Goal: Navigation & Orientation: Find specific page/section

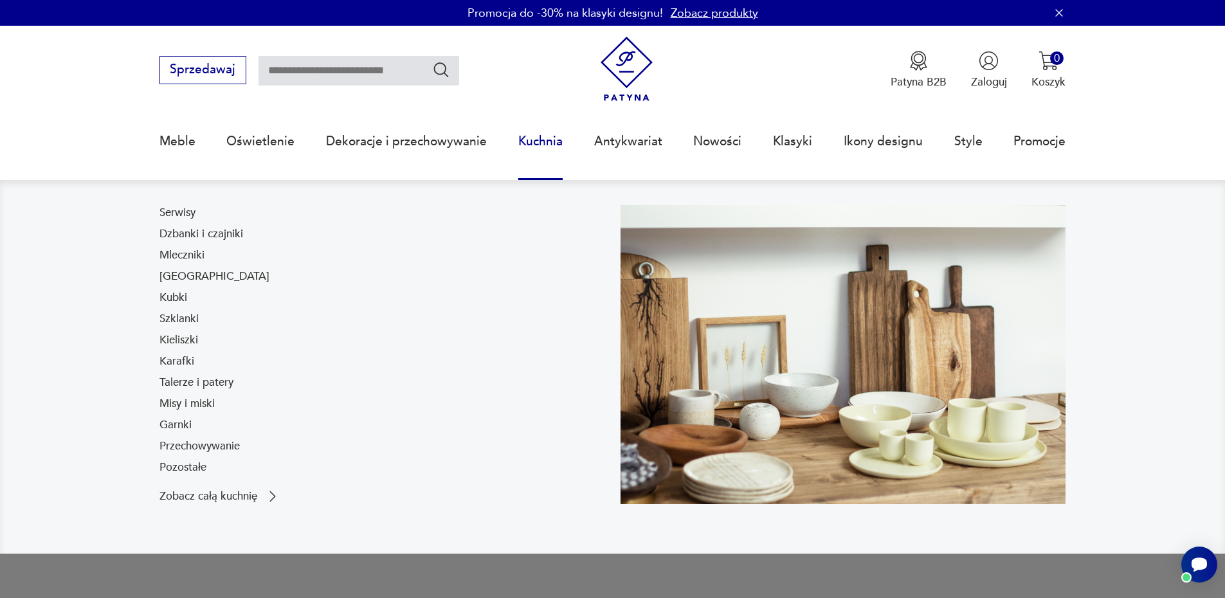
click at [549, 143] on link "Kuchnia" at bounding box center [540, 141] width 44 height 59
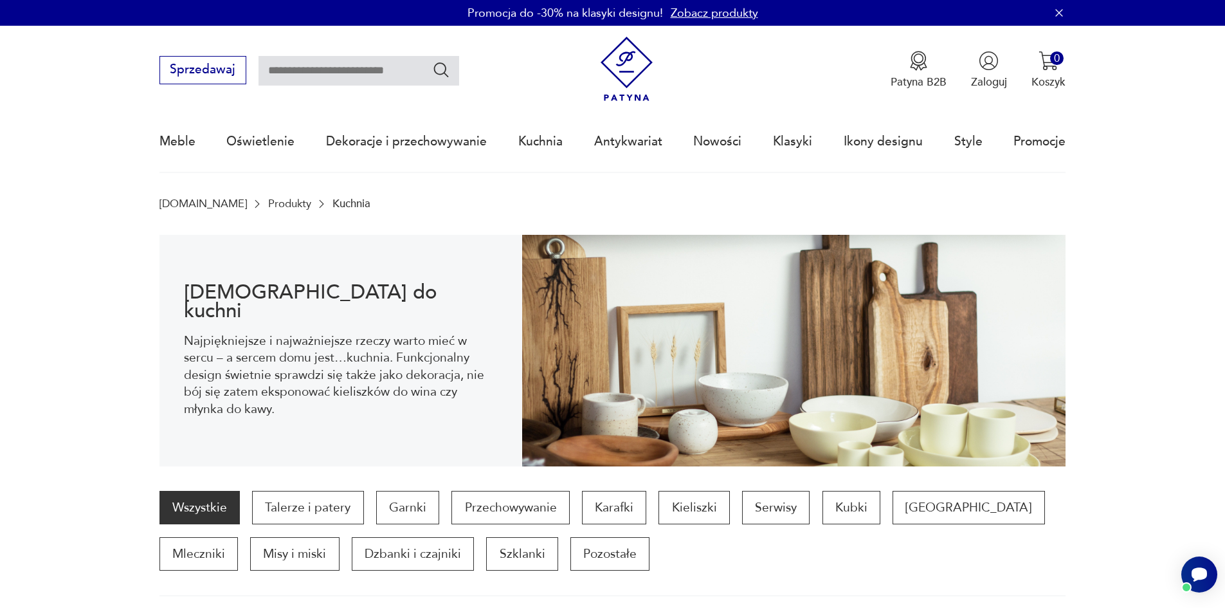
drag, startPoint x: 1099, startPoint y: 376, endPoint x: 1085, endPoint y: 173, distance: 203.7
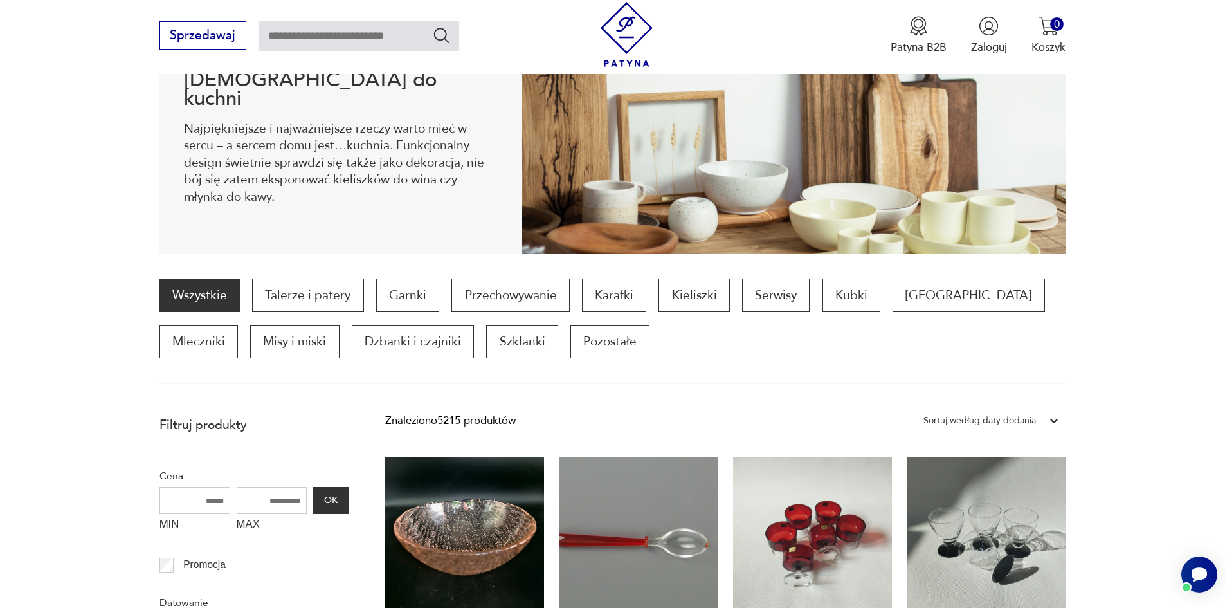
scroll to position [386, 0]
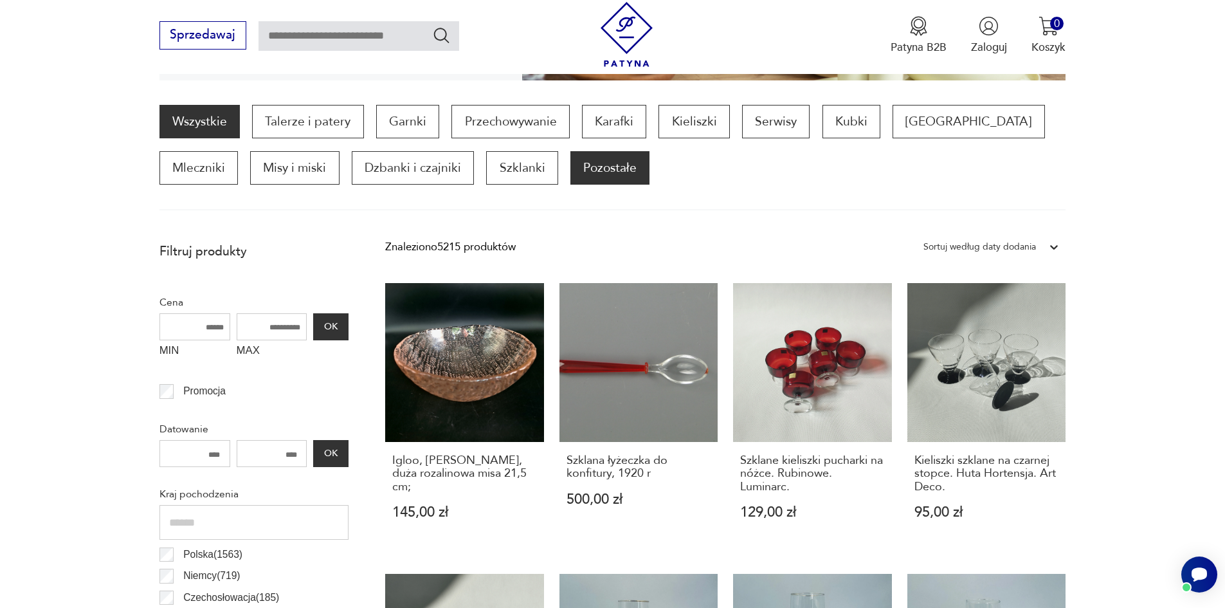
click at [570, 168] on p "Pozostałe" at bounding box center [609, 167] width 79 height 33
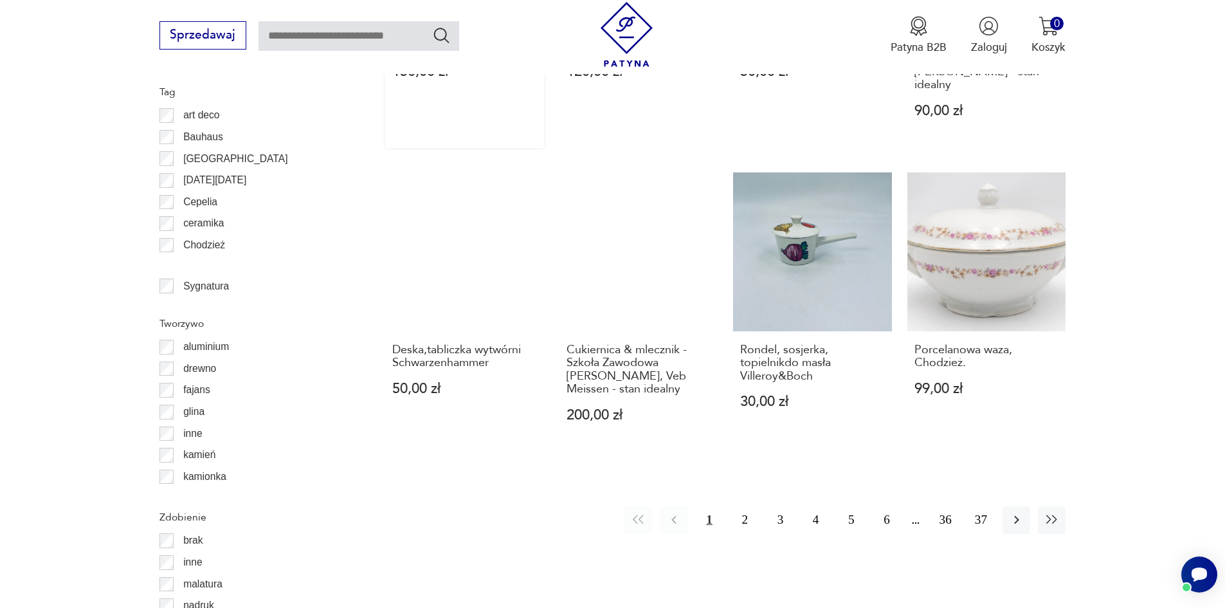
scroll to position [1521, 0]
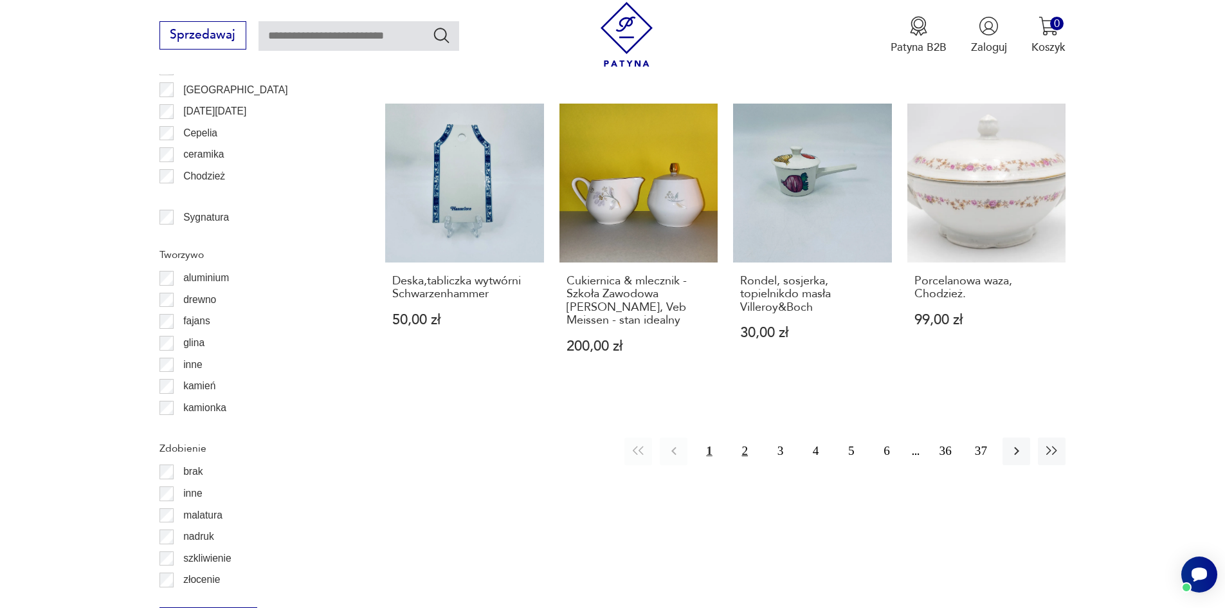
click at [741, 437] on button "2" at bounding box center [745, 451] width 28 height 28
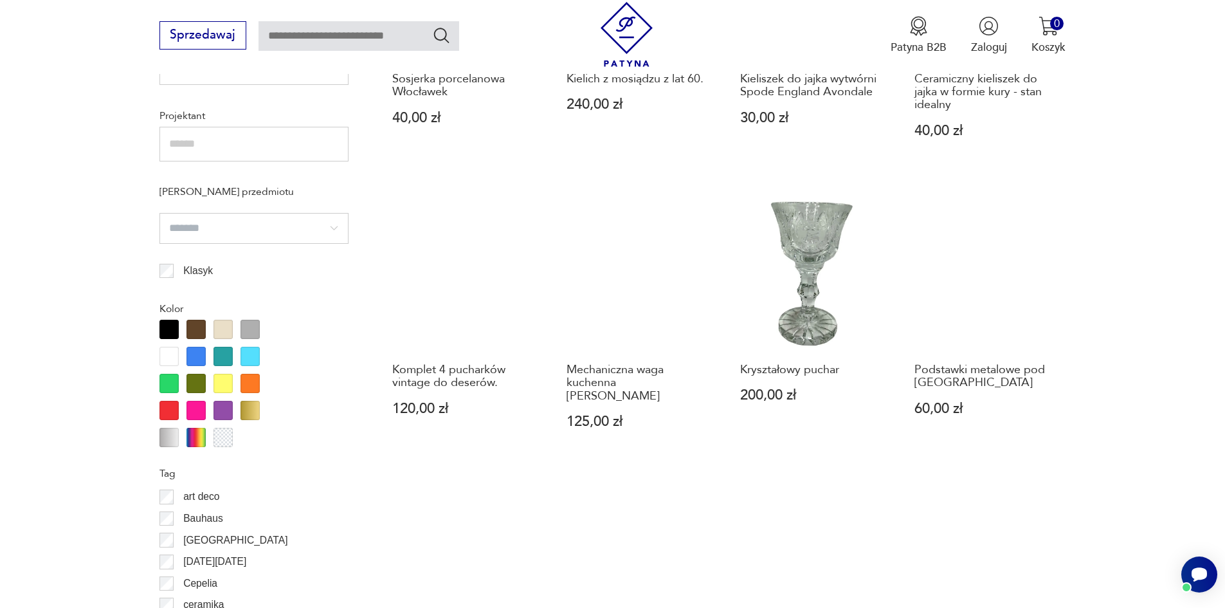
scroll to position [1392, 0]
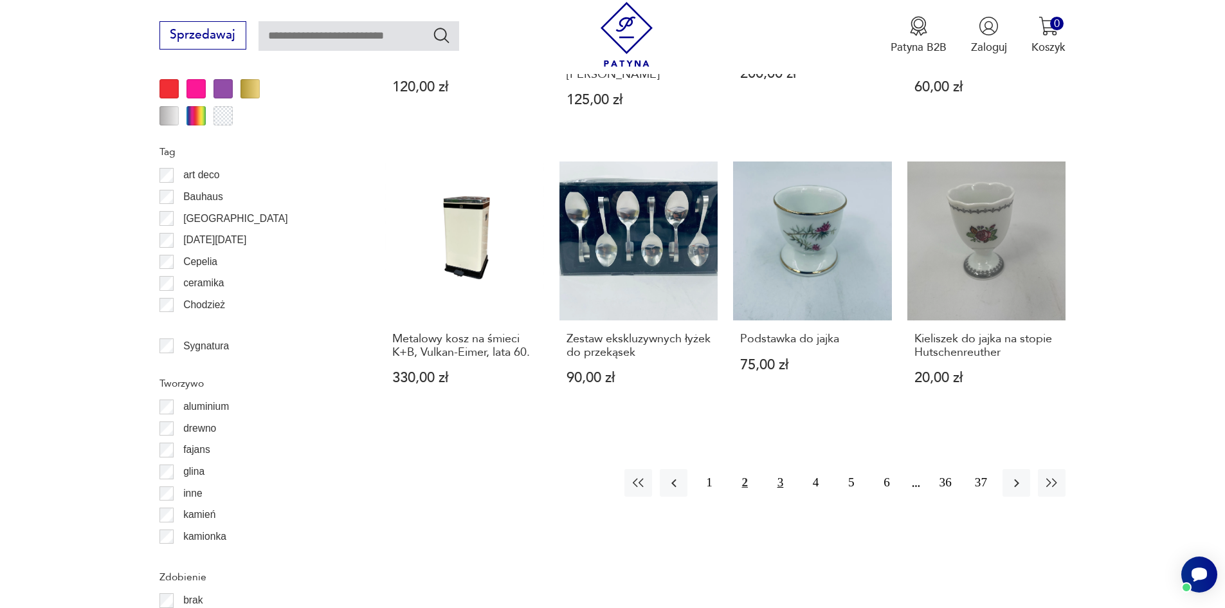
click at [784, 475] on button "3" at bounding box center [780, 483] width 28 height 28
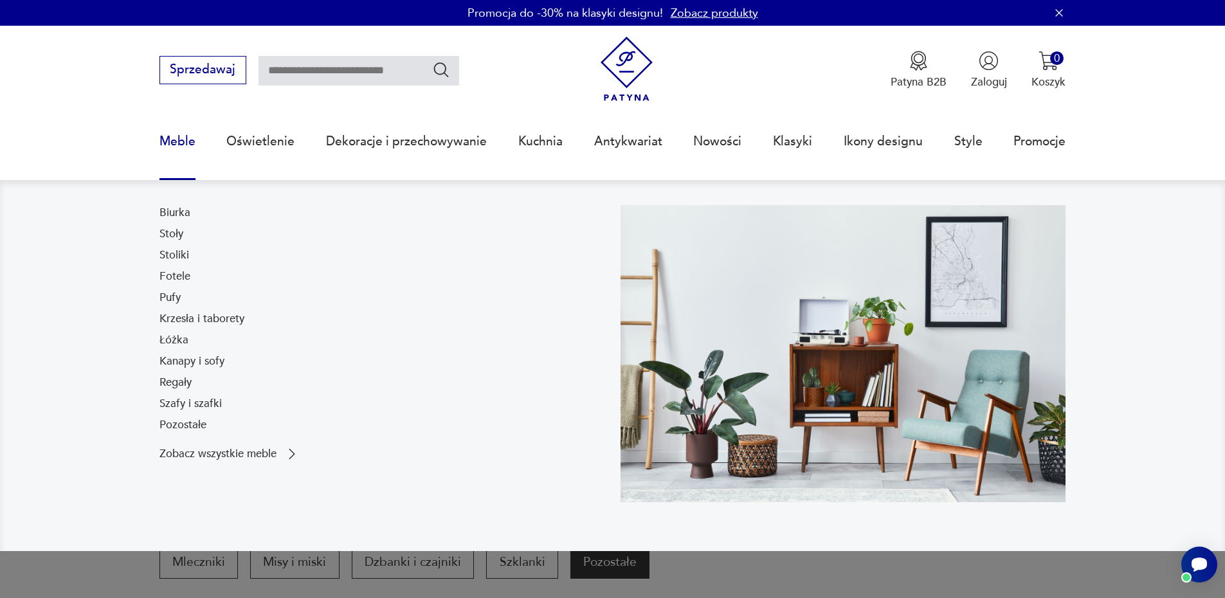
click at [183, 138] on link "Meble" at bounding box center [177, 141] width 36 height 59
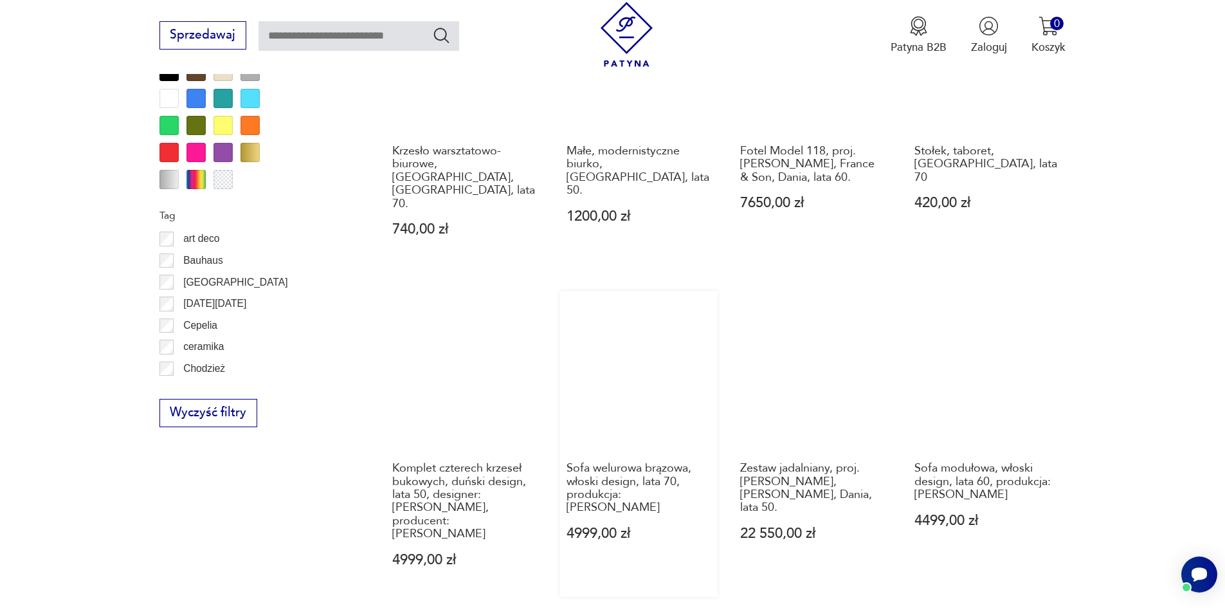
scroll to position [1393, 0]
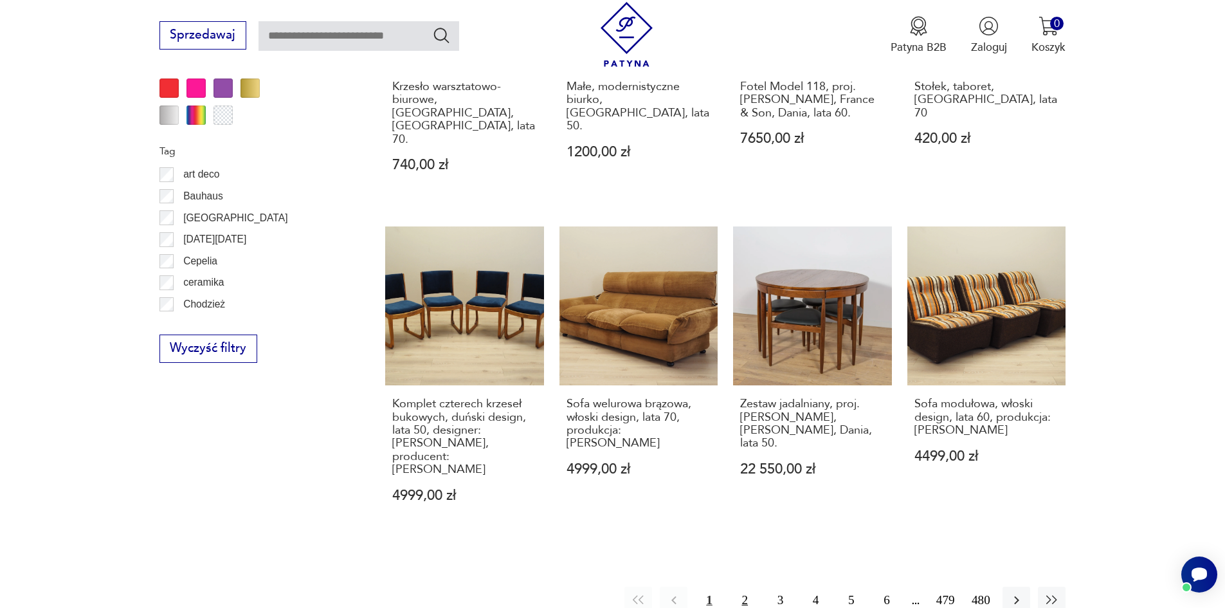
click at [737, 586] on button "2" at bounding box center [745, 600] width 28 height 28
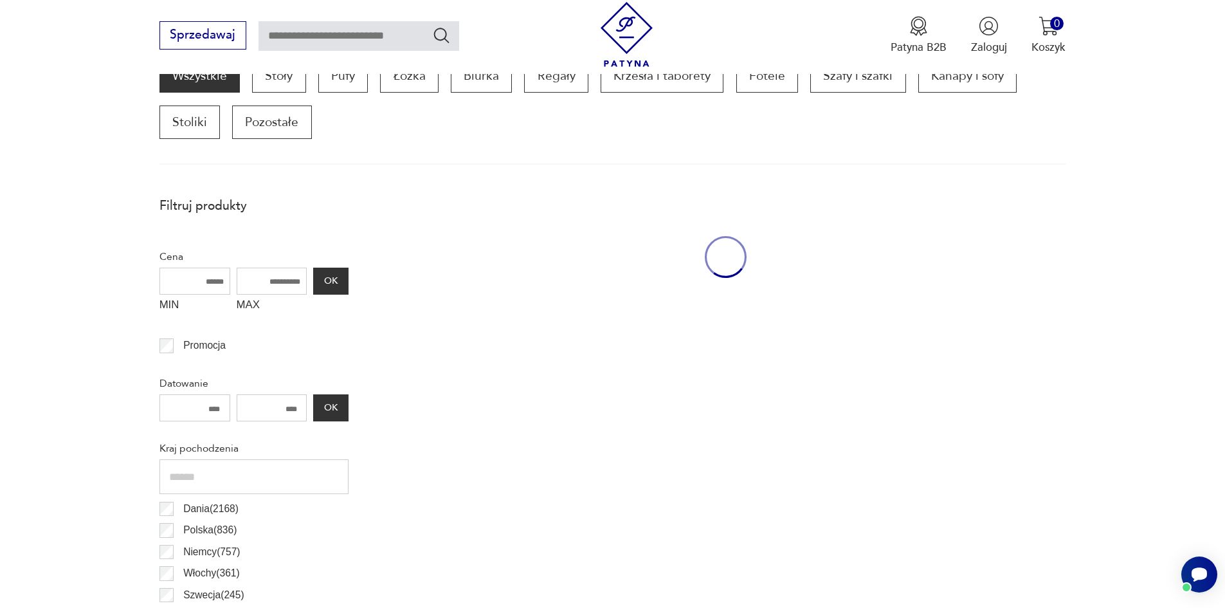
scroll to position [428, 0]
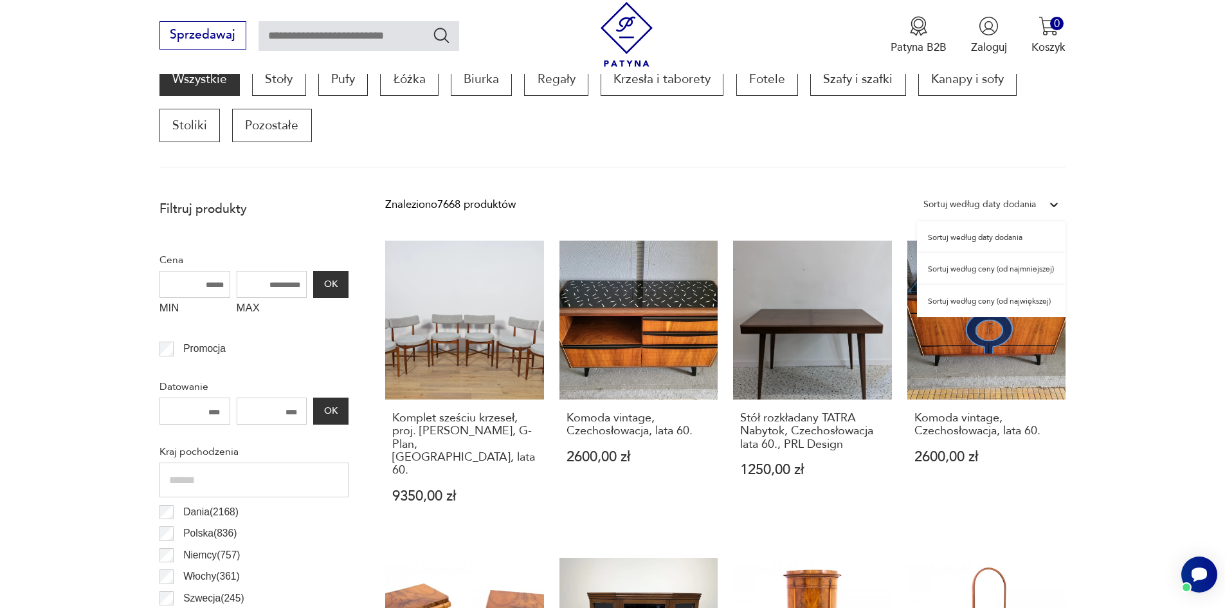
click at [1020, 202] on div "Sortuj według daty dodania" at bounding box center [979, 204] width 113 height 17
click at [1011, 272] on div "Sortuj według ceny (od najmniejszej)" at bounding box center [991, 269] width 149 height 32
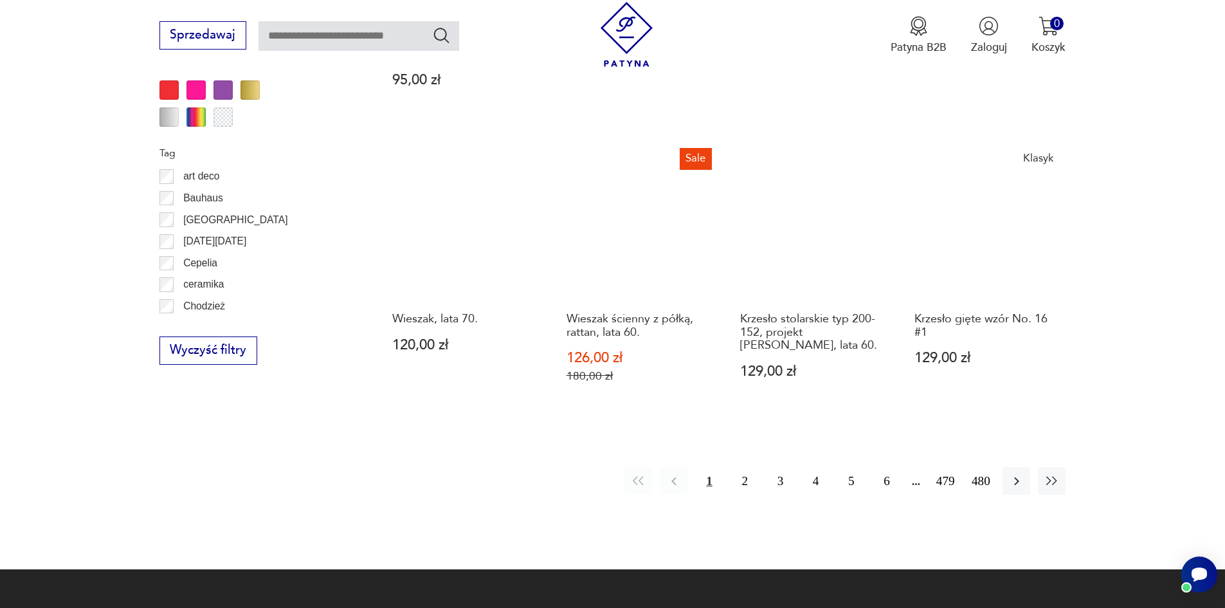
scroll to position [1392, 0]
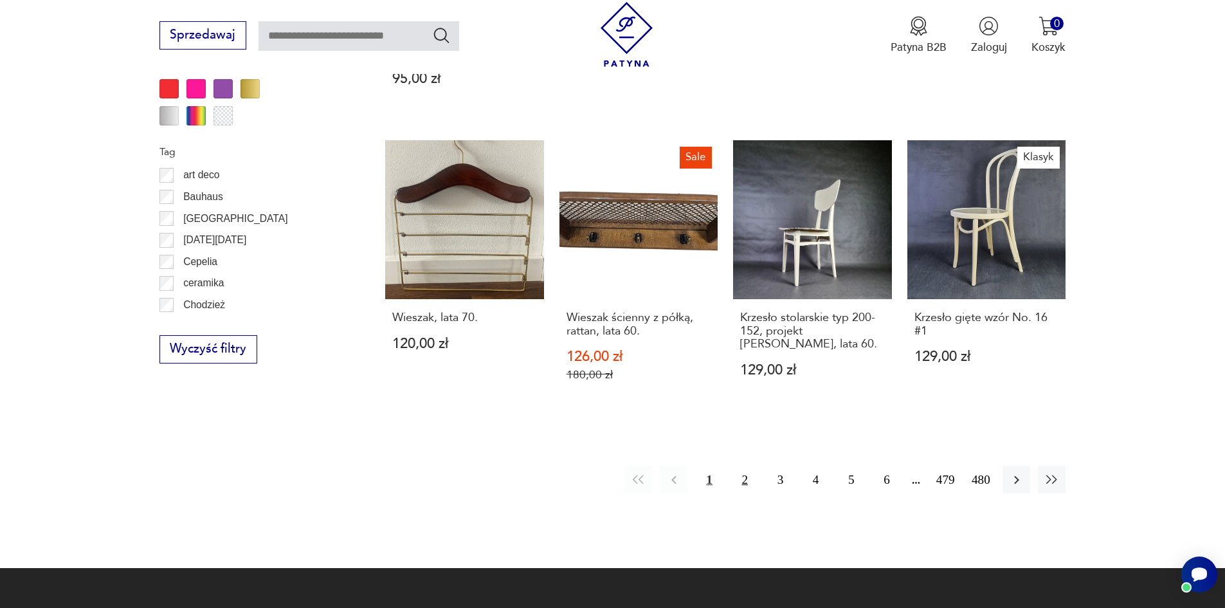
click at [741, 483] on button "2" at bounding box center [745, 479] width 28 height 28
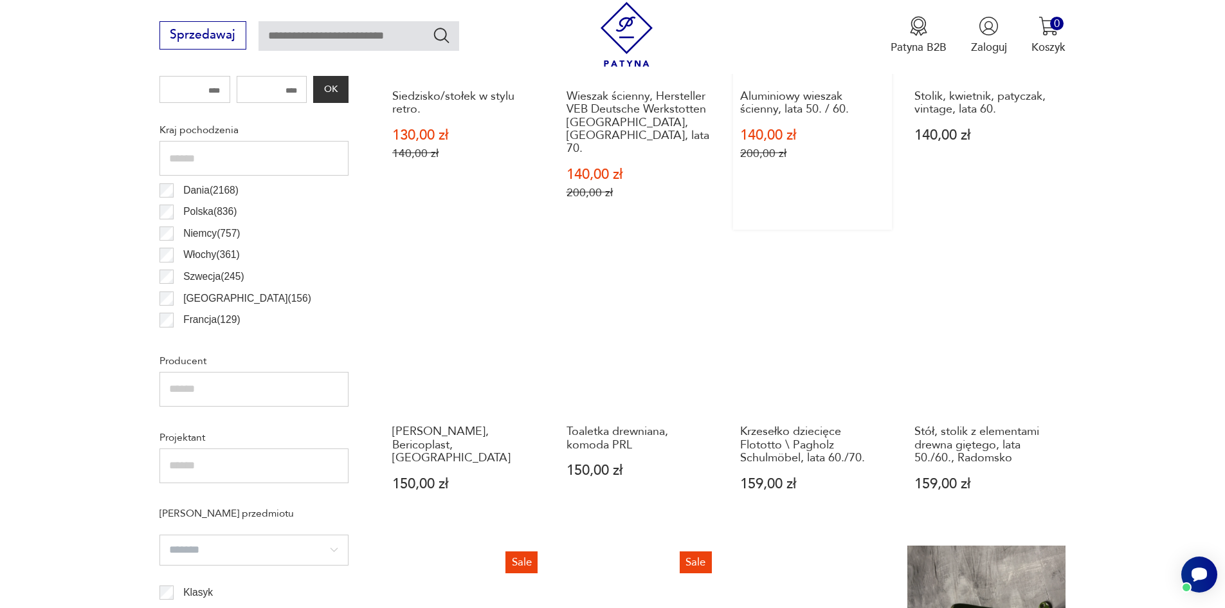
scroll to position [1007, 0]
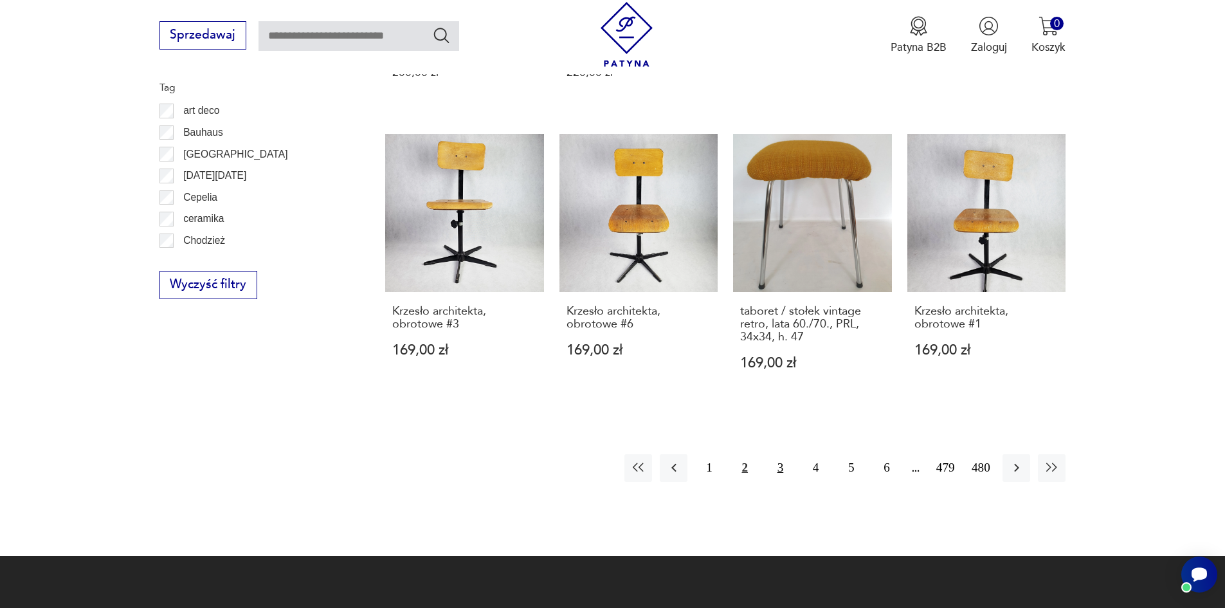
click at [776, 454] on button "3" at bounding box center [780, 468] width 28 height 28
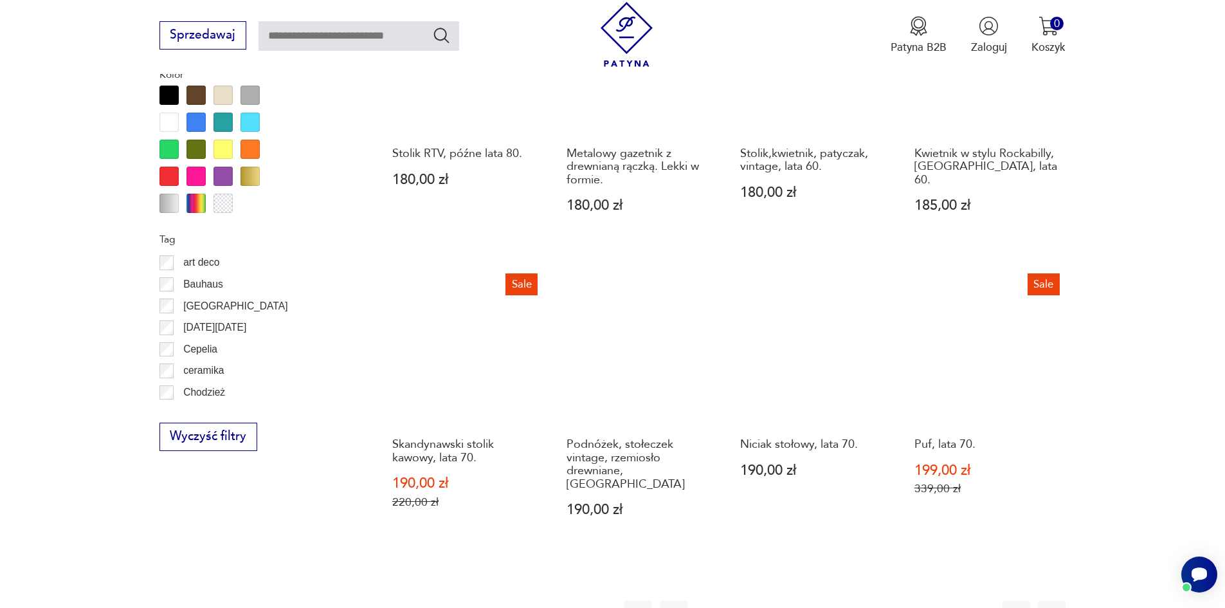
scroll to position [1328, 0]
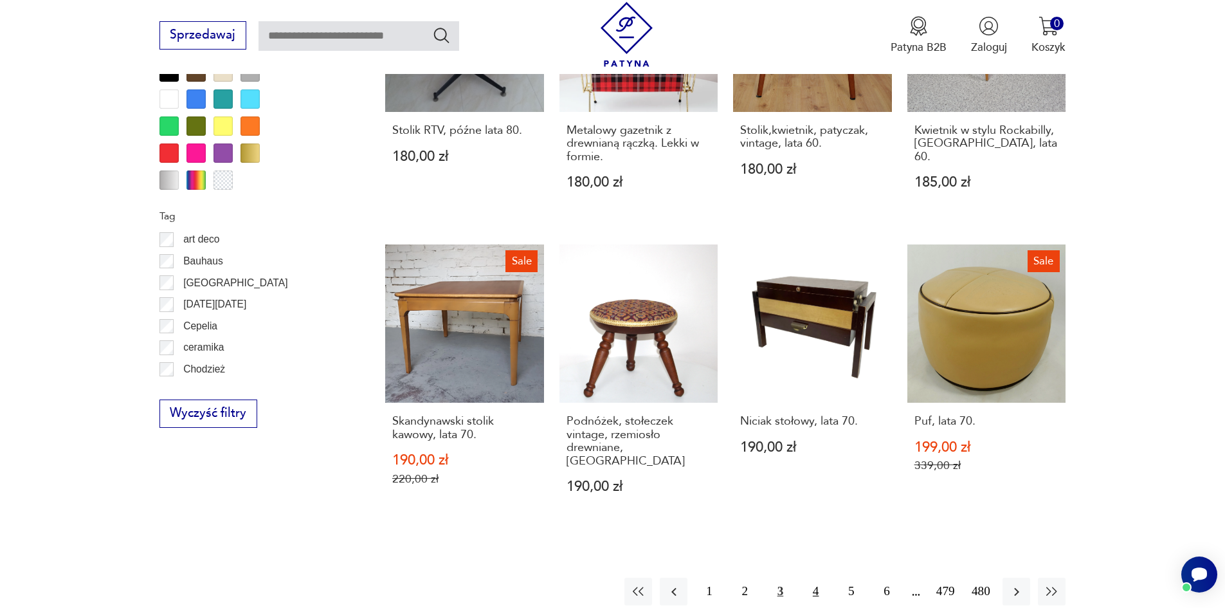
click at [806, 577] on button "4" at bounding box center [816, 591] width 28 height 28
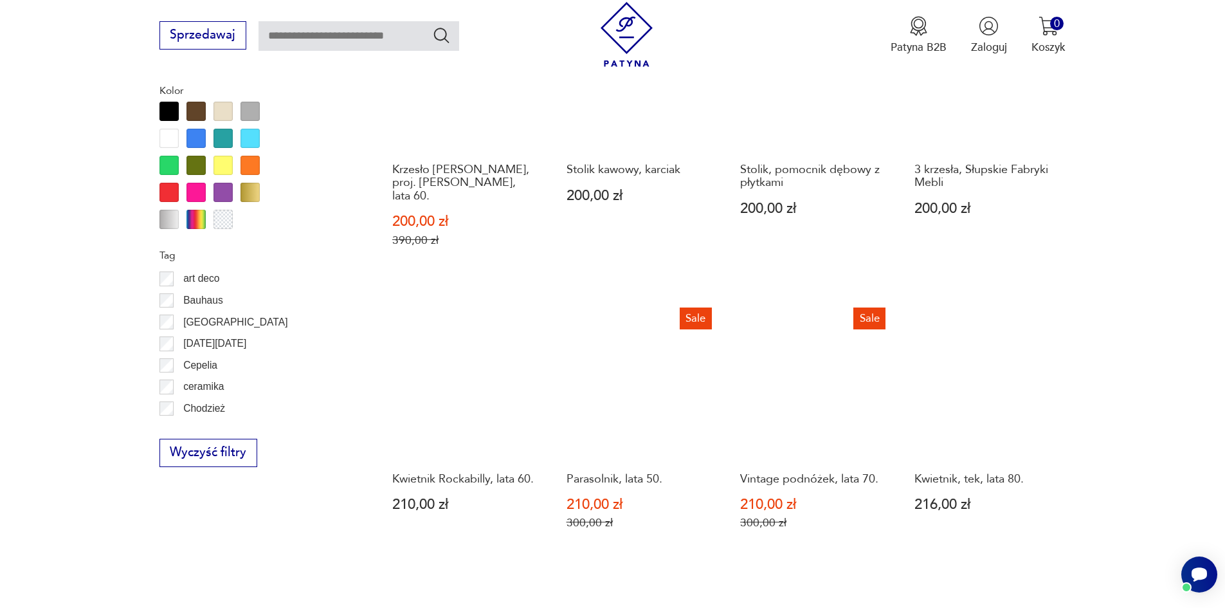
scroll to position [1392, 0]
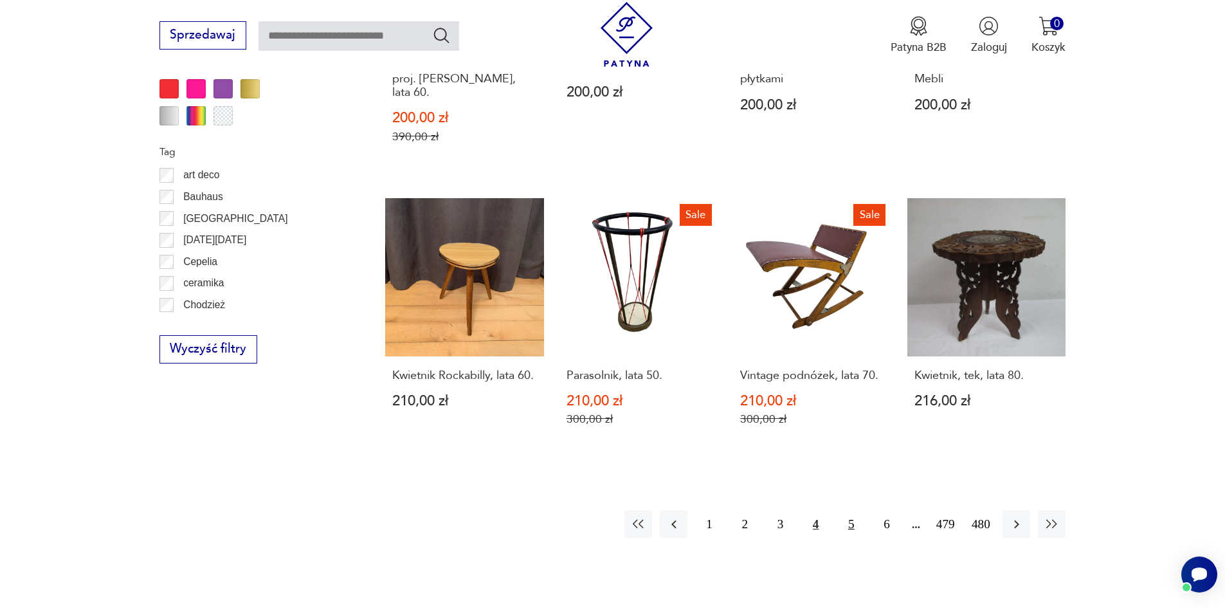
click at [855, 510] on button "5" at bounding box center [851, 524] width 28 height 28
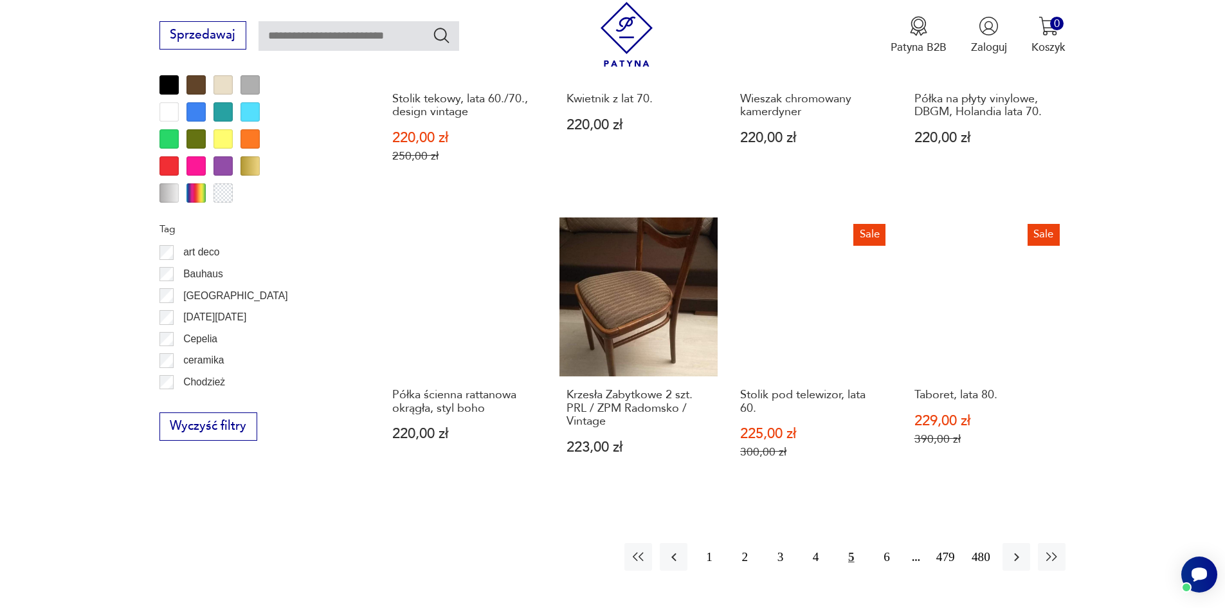
scroll to position [1392, 0]
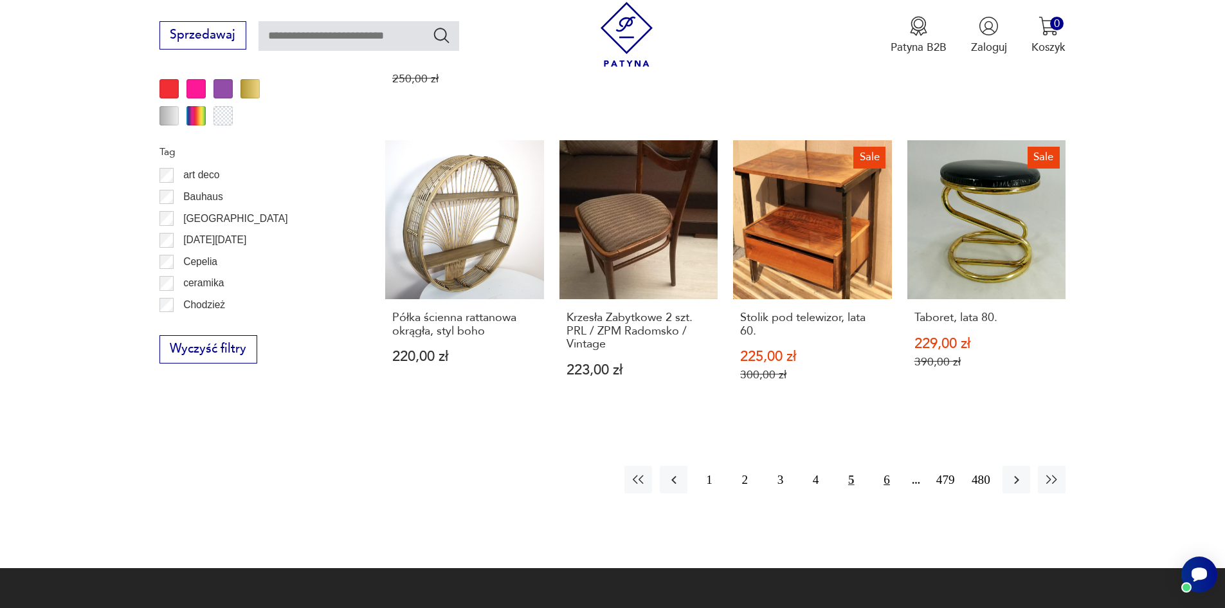
click at [890, 482] on button "6" at bounding box center [886, 479] width 28 height 28
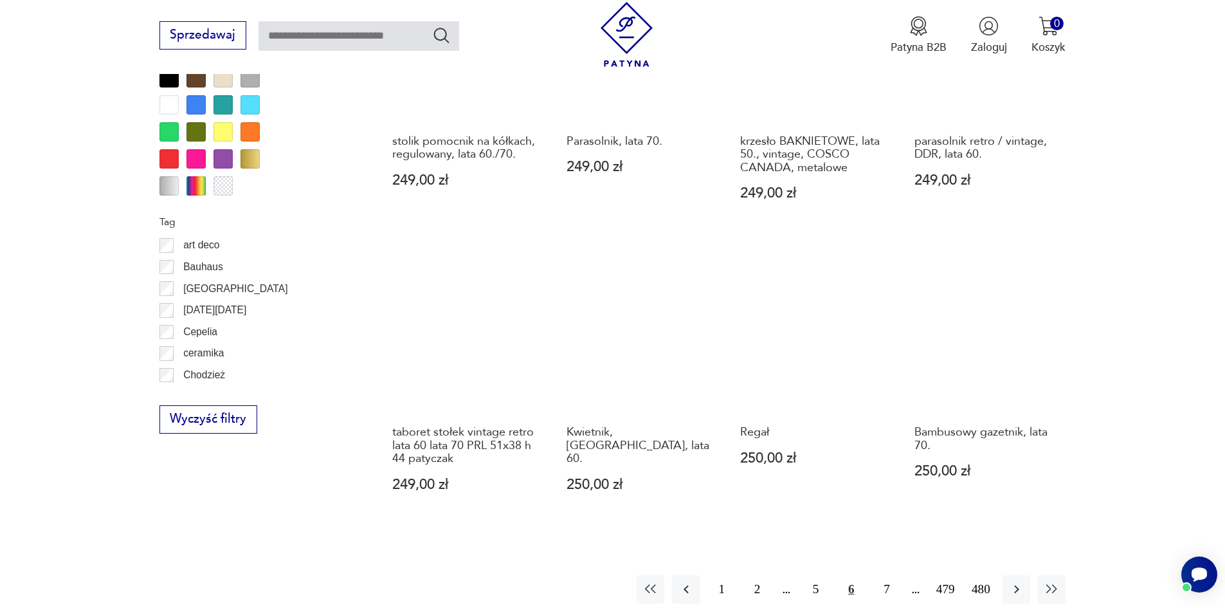
scroll to position [1457, 0]
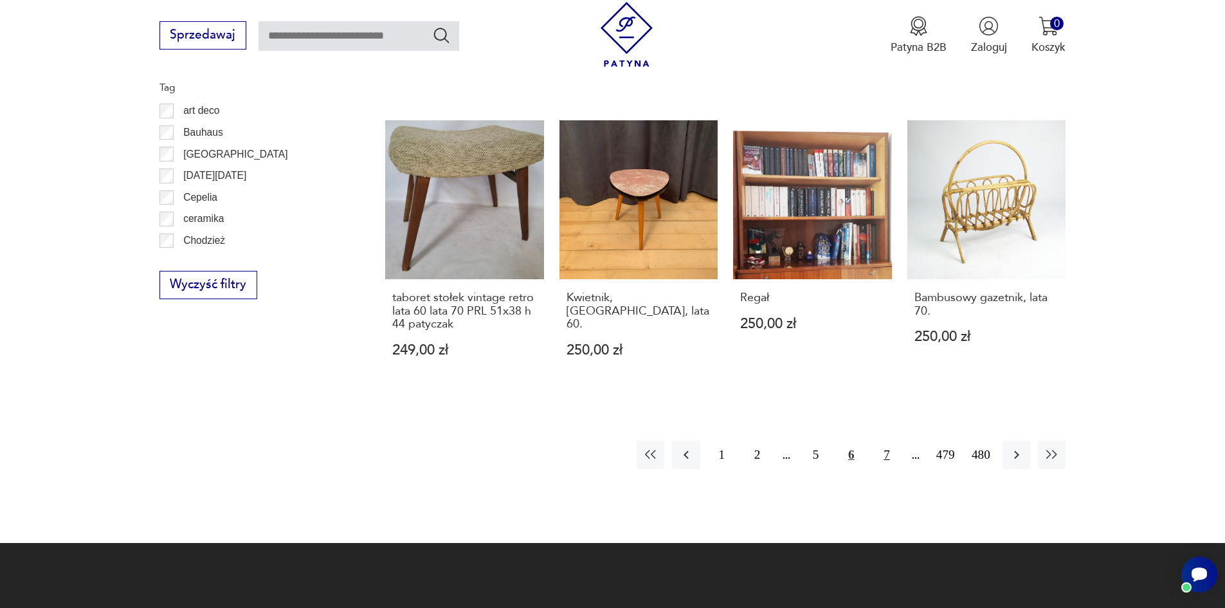
click at [880, 440] on button "7" at bounding box center [886, 454] width 28 height 28
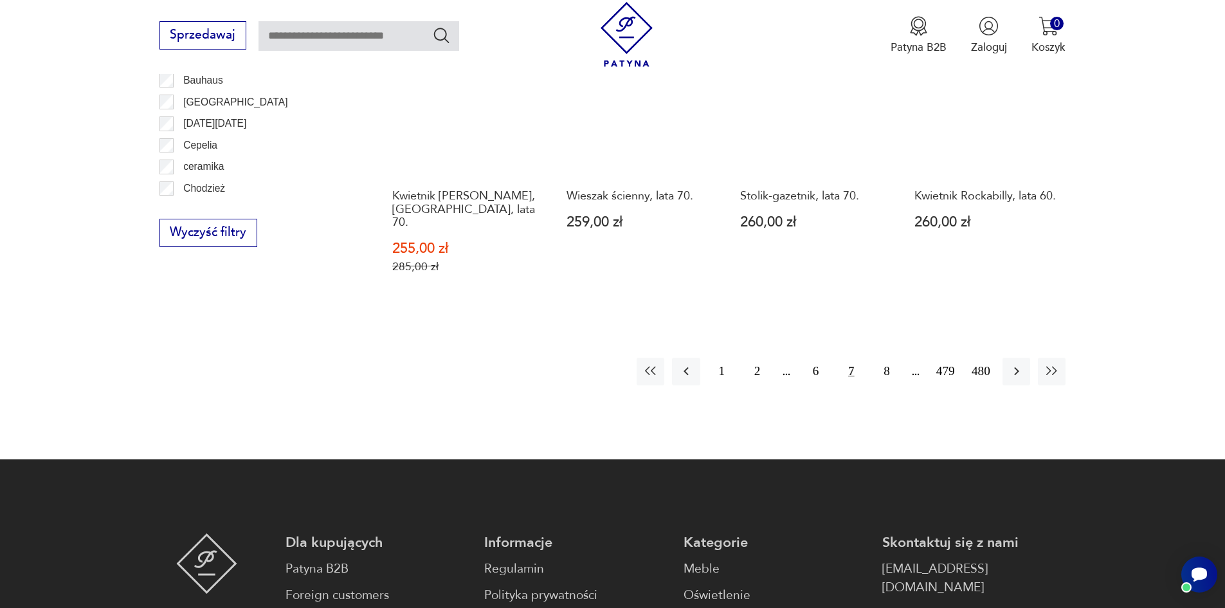
scroll to position [1521, 0]
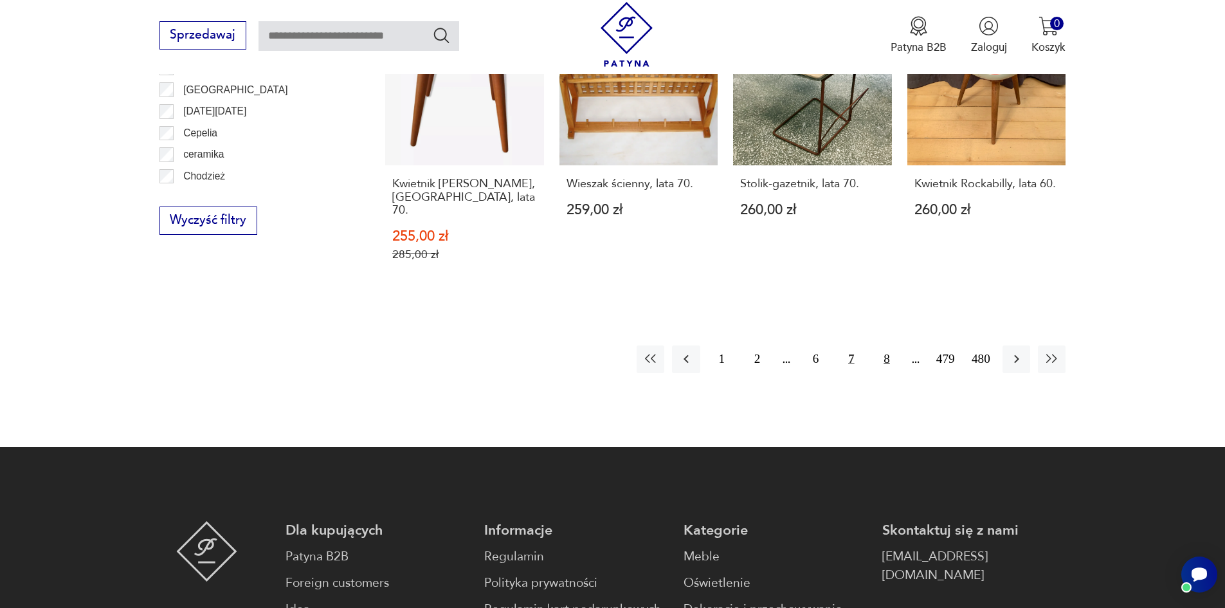
click at [882, 345] on button "8" at bounding box center [886, 359] width 28 height 28
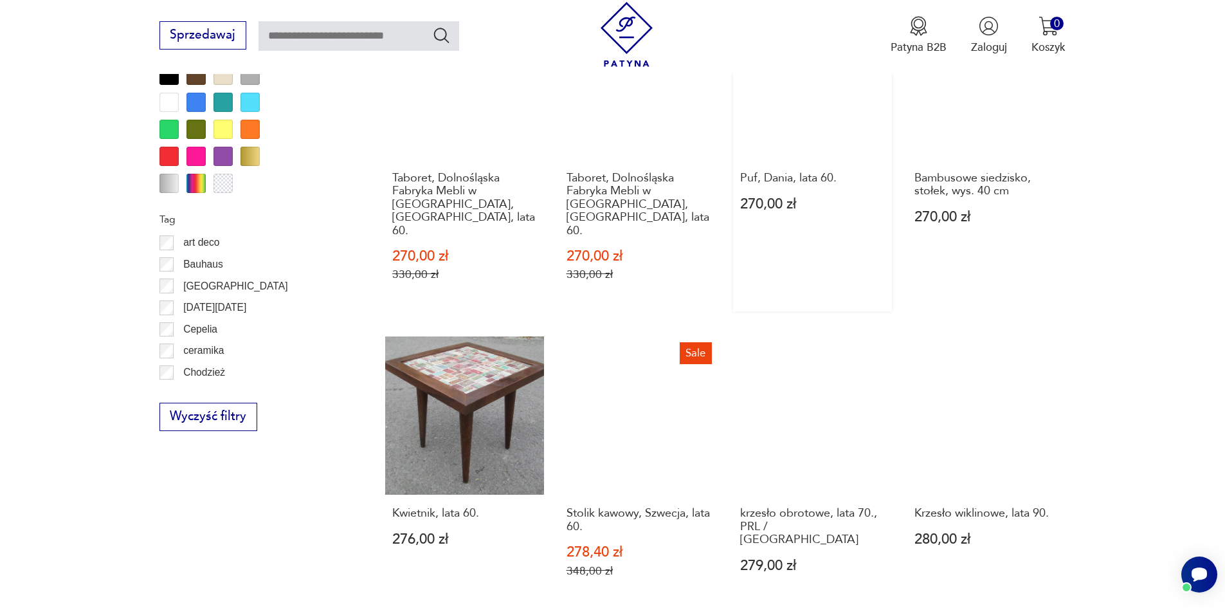
scroll to position [1328, 0]
